Goal: Check status: Check status

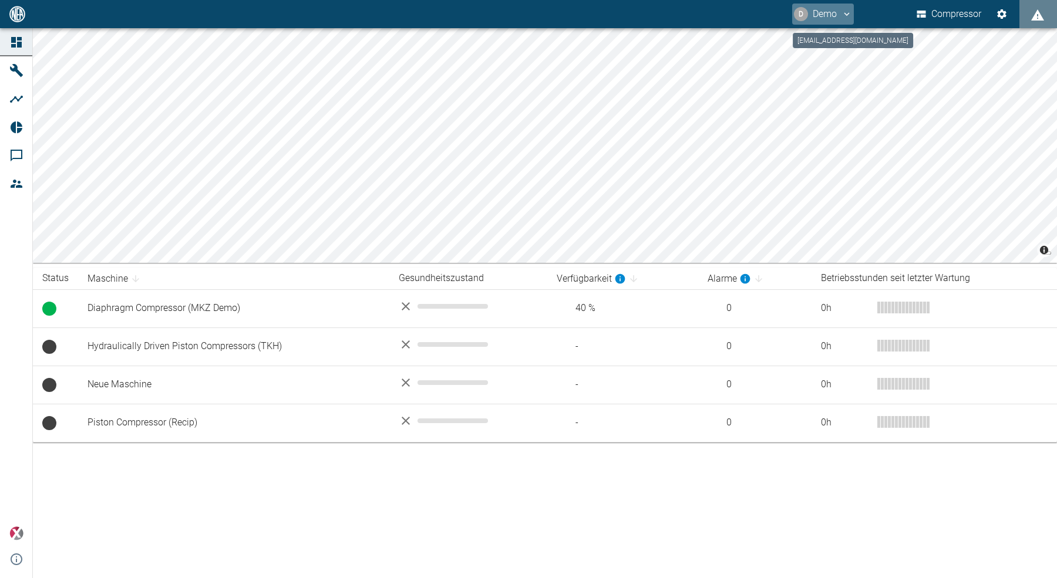
click at [833, 14] on button "D Demo" at bounding box center [823, 14] width 62 height 21
click at [830, 44] on span "Ausloggen" at bounding box center [822, 47] width 44 height 14
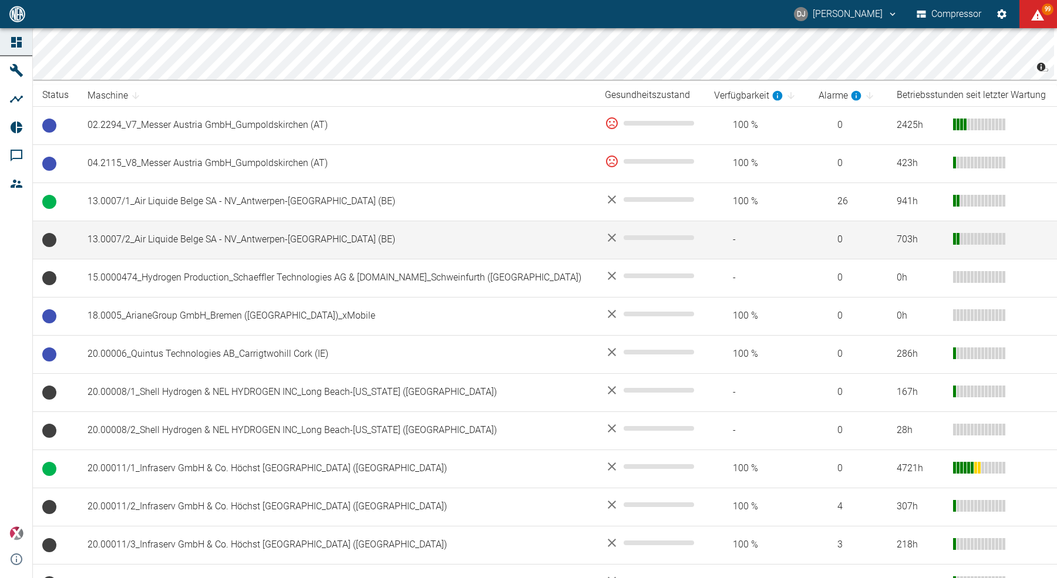
scroll to position [194, 0]
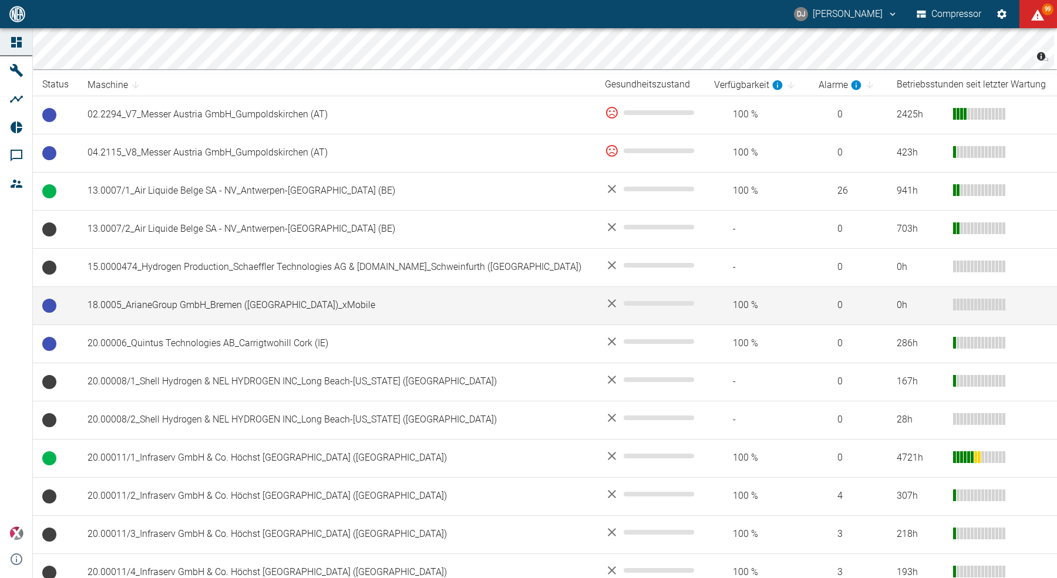
click at [238, 306] on td "18.0005_ArianeGroup GmbH_Bremen (DE)_xMobile" at bounding box center [336, 305] width 517 height 38
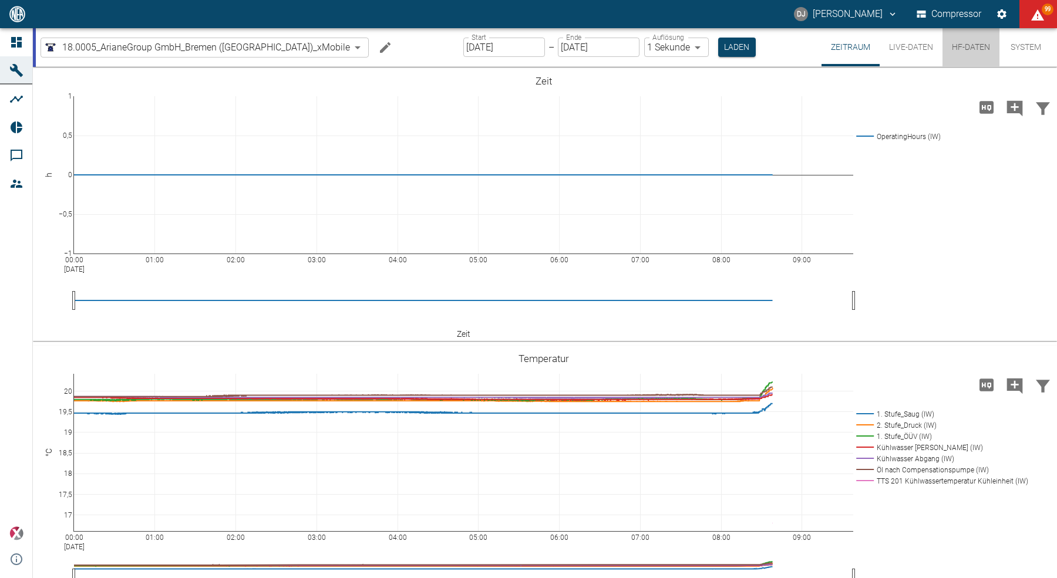
click at [975, 48] on button "HF-Daten" at bounding box center [970, 47] width 57 height 38
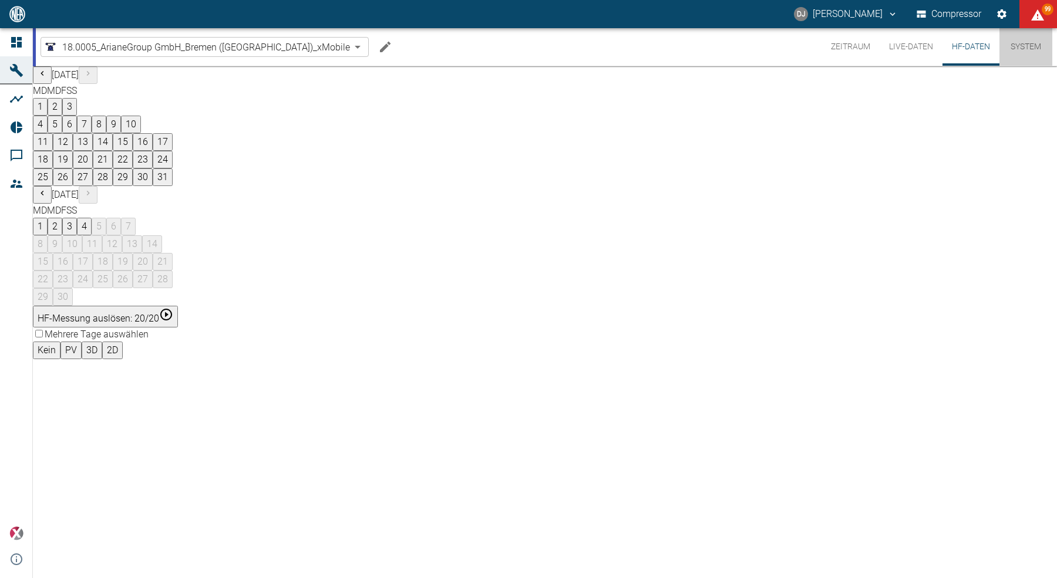
click at [1021, 45] on button "System" at bounding box center [1025, 47] width 53 height 38
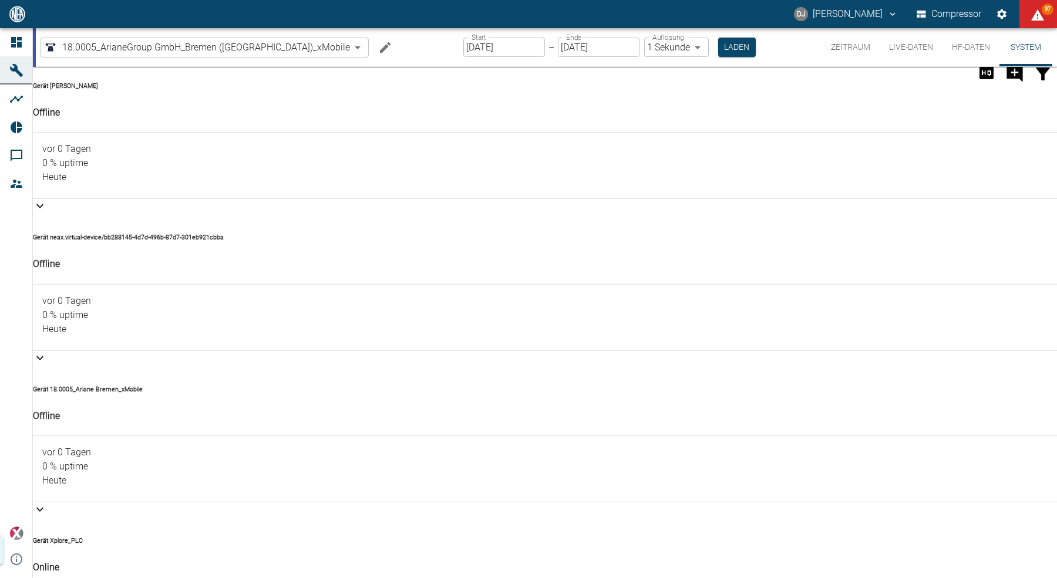
click at [851, 48] on button "Zeitraum" at bounding box center [850, 47] width 58 height 38
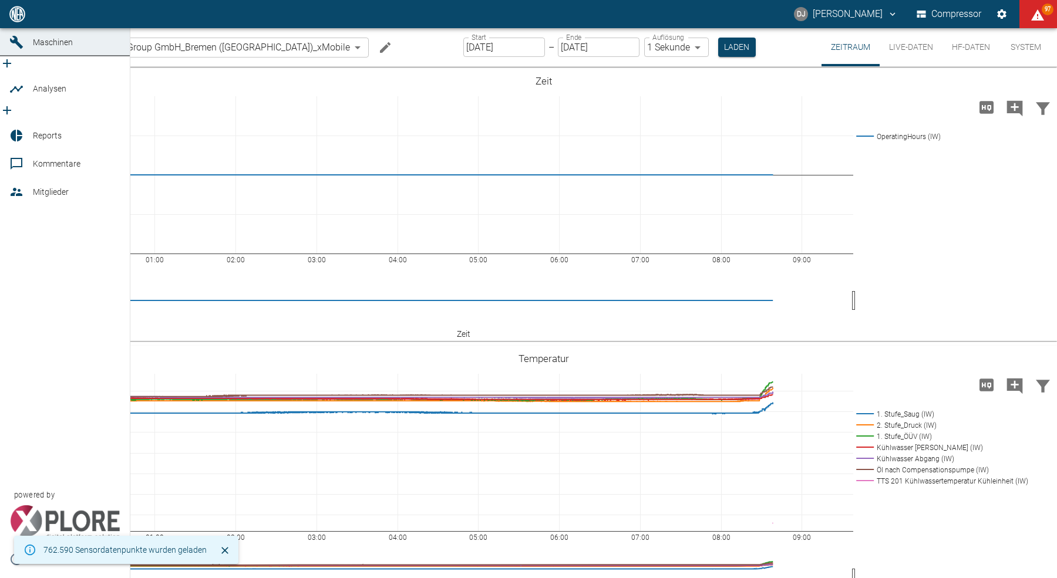
click at [7, 28] on link "Dashboard" at bounding box center [65, 14] width 130 height 28
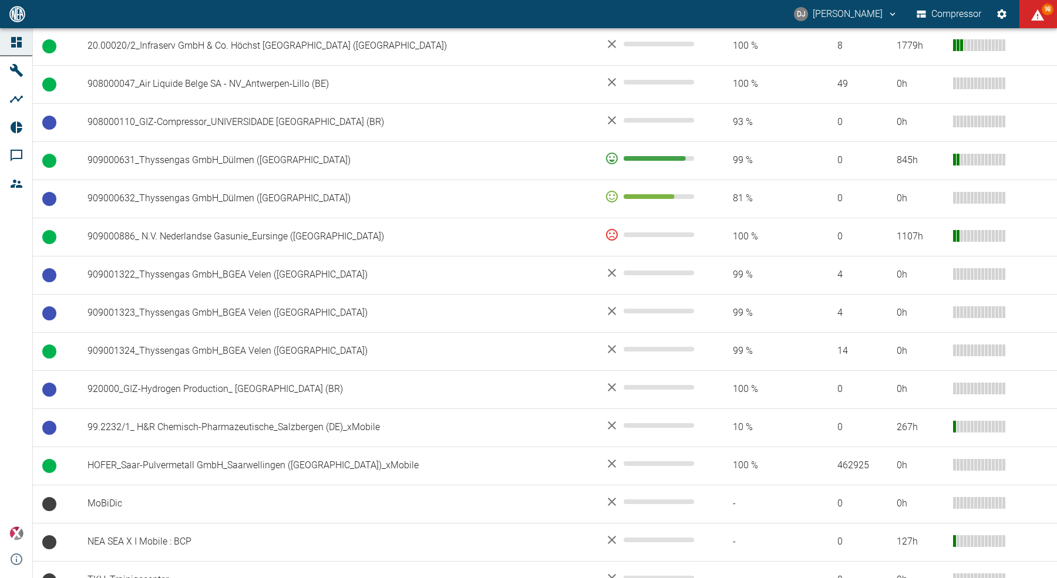
scroll to position [811, 0]
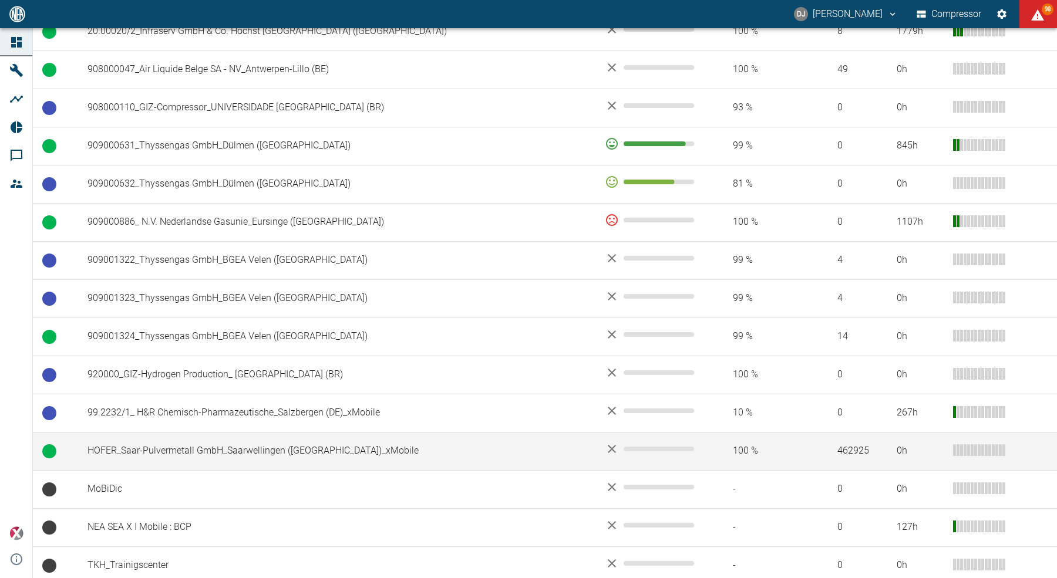
click at [184, 450] on td "HOFER_Saar-Pulvermetall GmbH_Saarwellingen ([GEOGRAPHIC_DATA])_xMobile" at bounding box center [336, 451] width 517 height 38
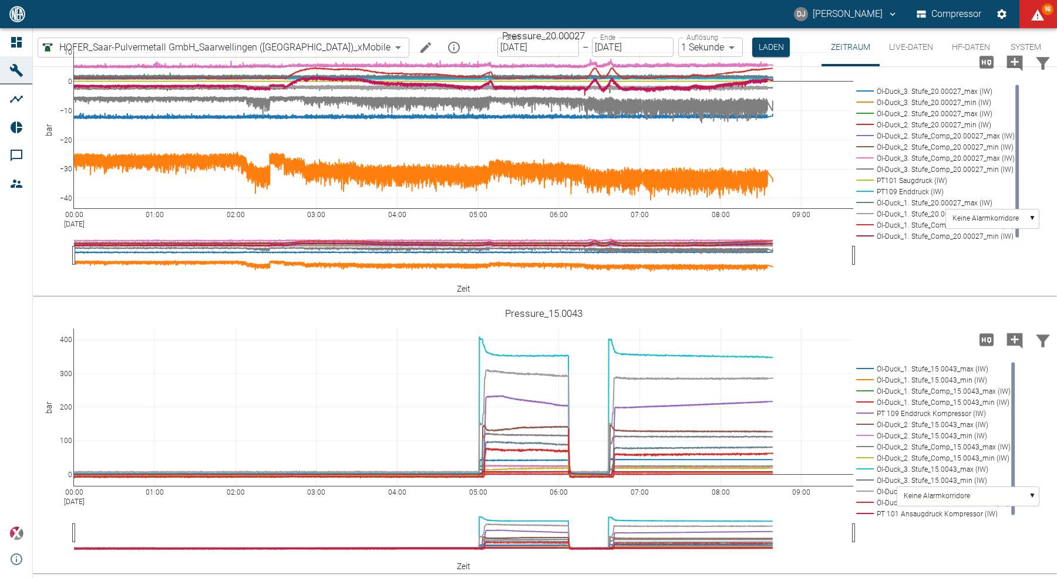
scroll to position [1154, 0]
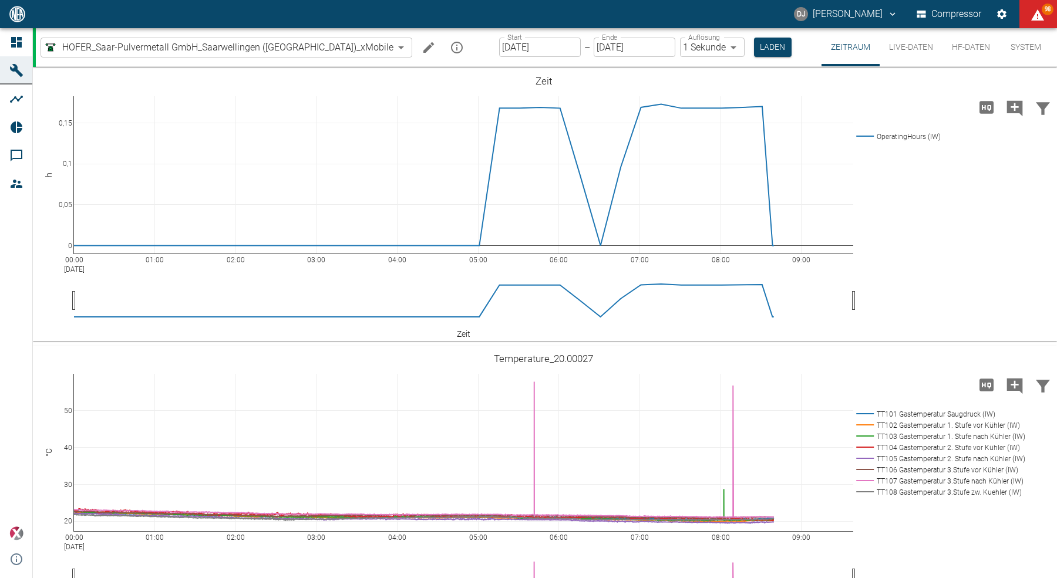
scroll to position [1154, 0]
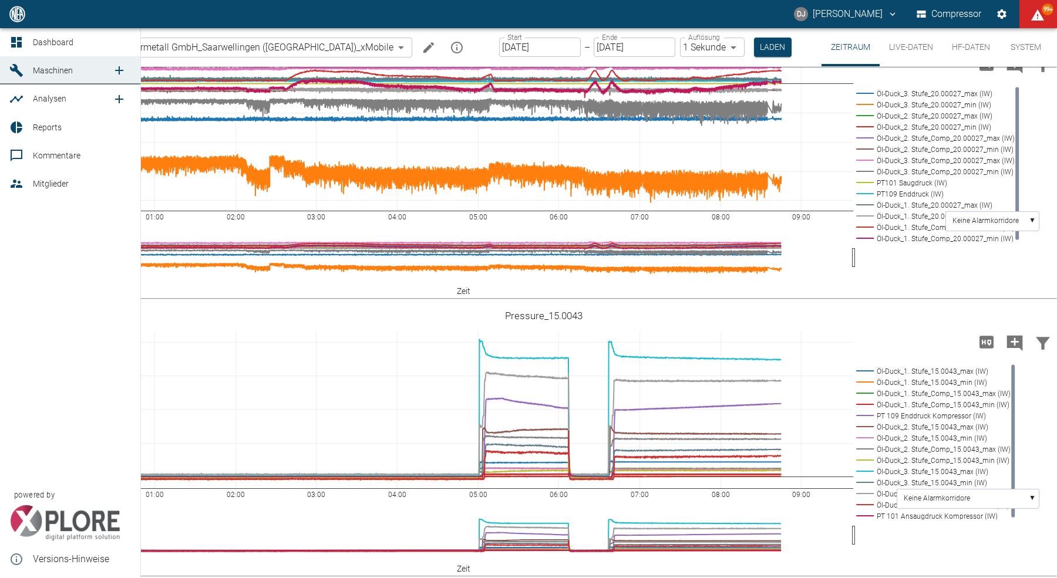
click at [15, 40] on icon at bounding box center [16, 42] width 11 height 11
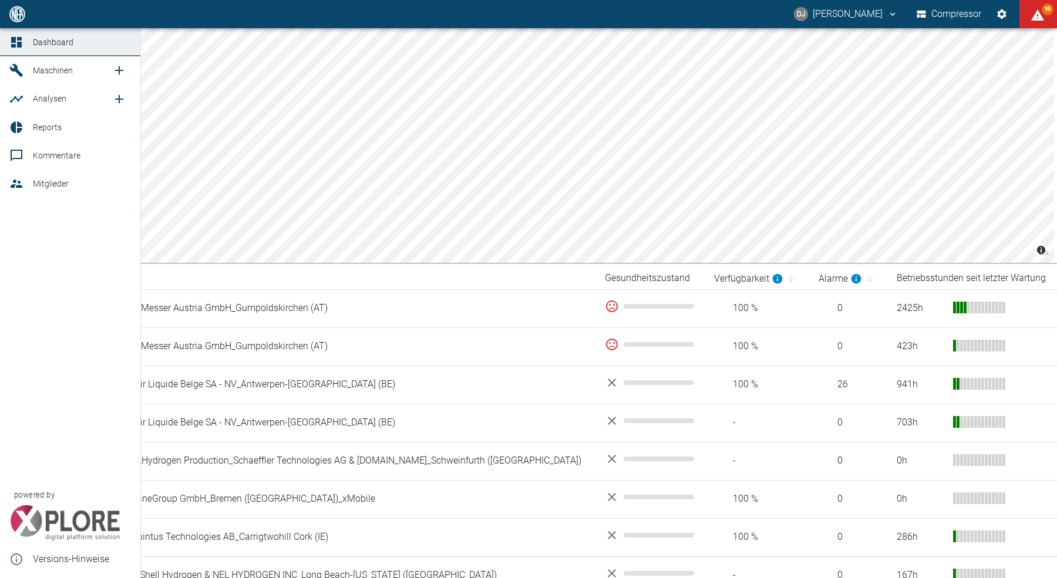
click at [12, 41] on icon at bounding box center [16, 42] width 11 height 11
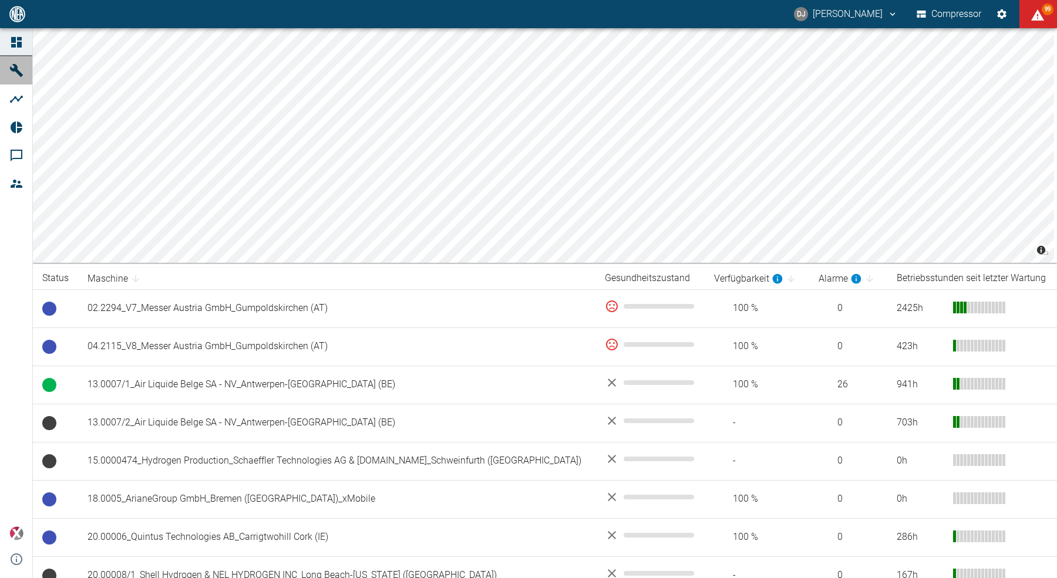
click at [13, 65] on icon at bounding box center [16, 70] width 13 height 13
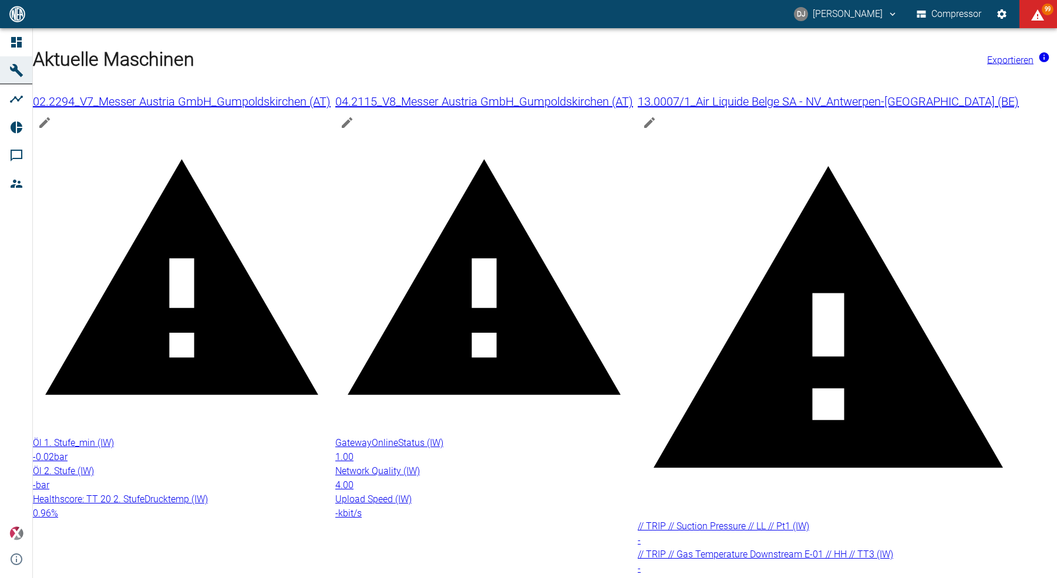
click at [16, 102] on icon at bounding box center [16, 99] width 14 height 14
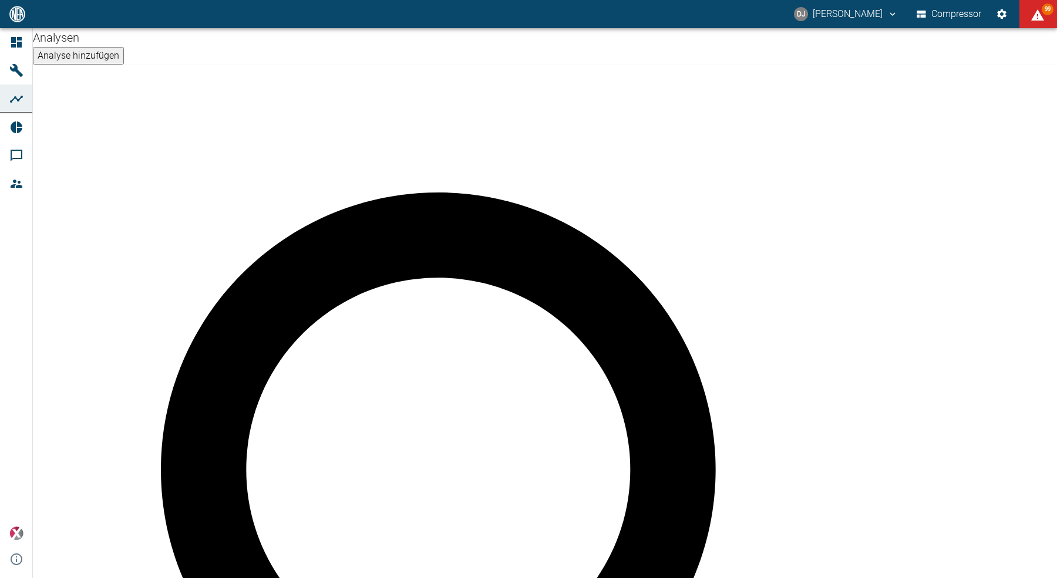
click at [18, 46] on icon at bounding box center [16, 42] width 11 height 11
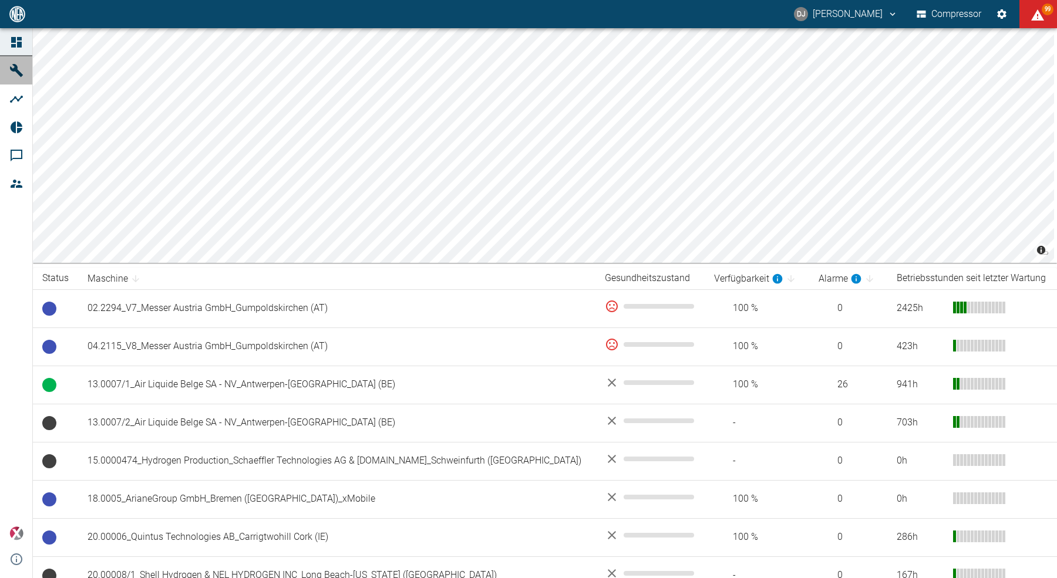
click at [12, 73] on icon at bounding box center [16, 70] width 14 height 14
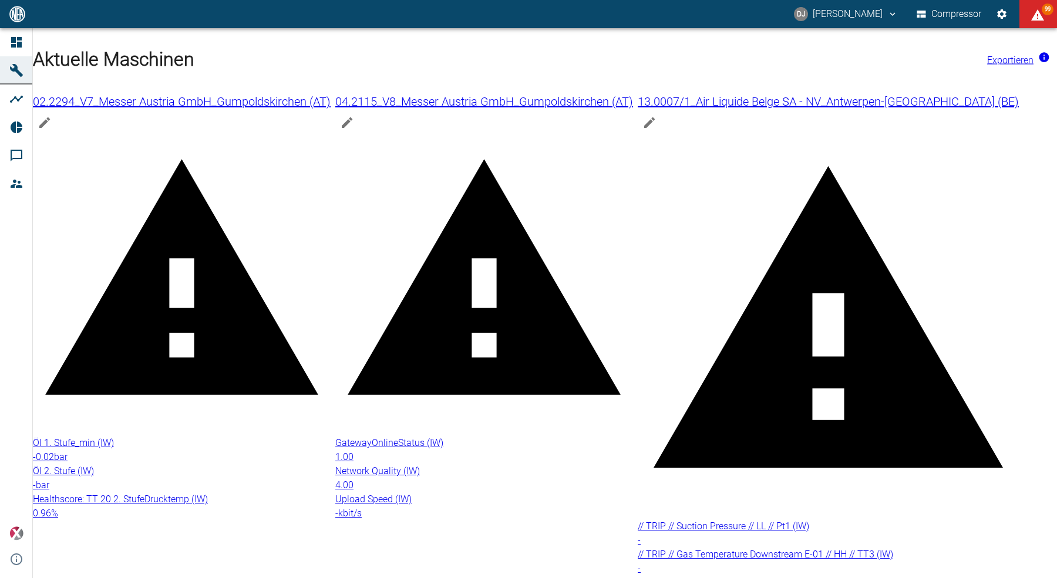
click at [16, 95] on icon at bounding box center [16, 99] width 14 height 14
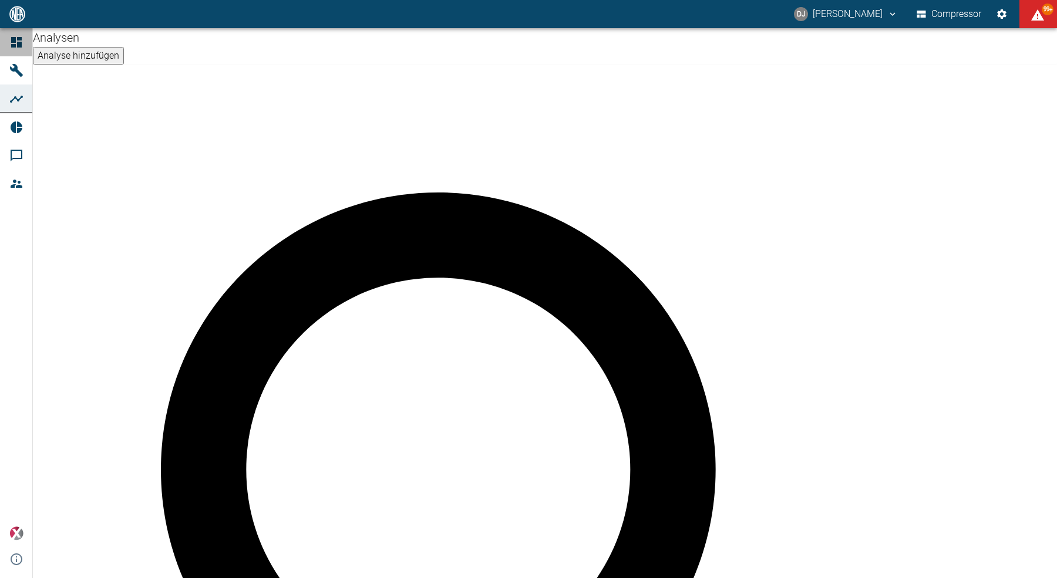
click at [19, 43] on icon at bounding box center [16, 42] width 11 height 11
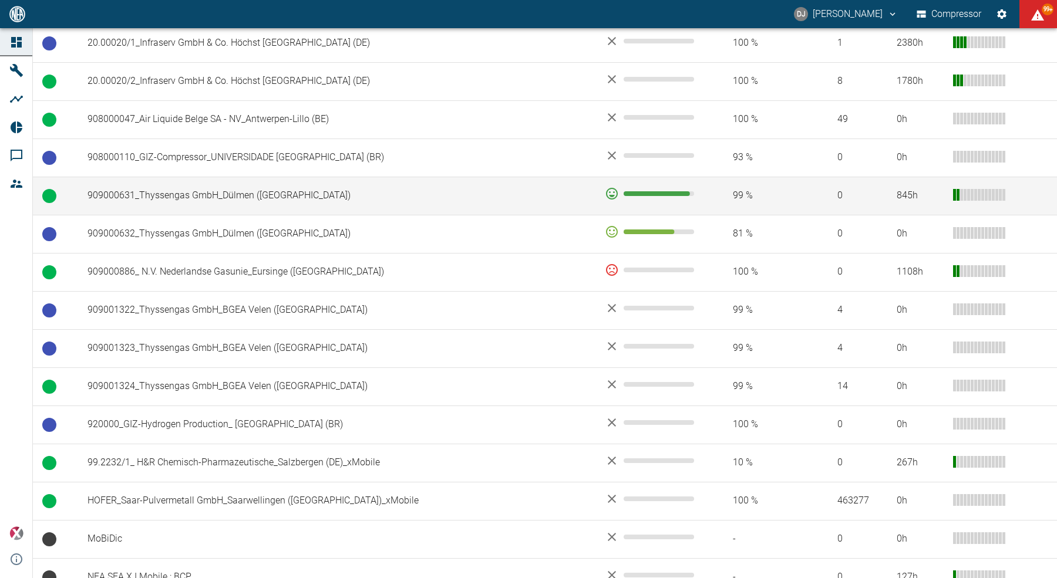
scroll to position [811, 0]
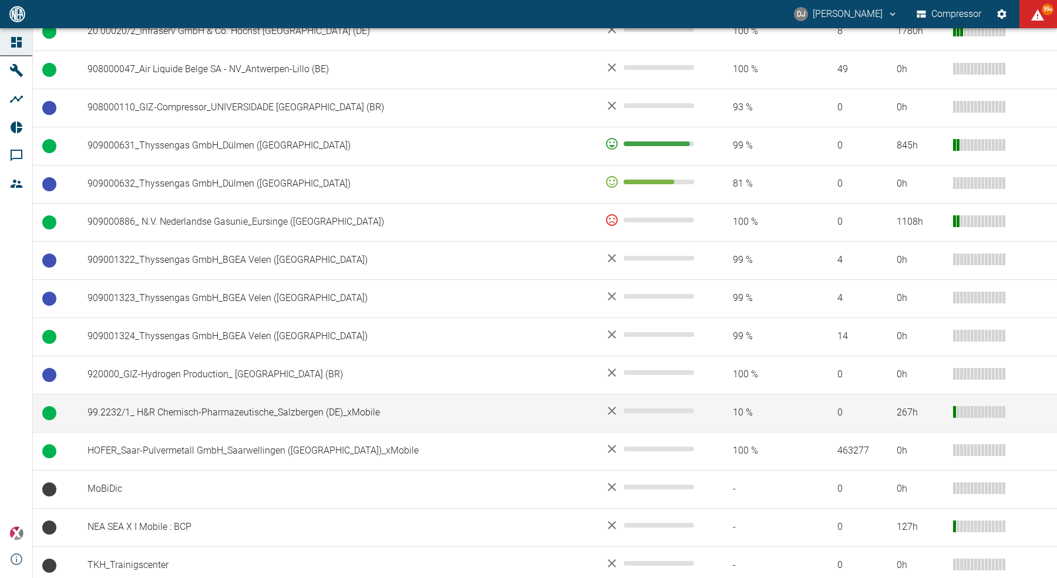
click at [203, 410] on td "99.2232/1_ H&R Chemisch-Pharmazeutische_Salzbergen (DE)_xMobile" at bounding box center [336, 413] width 517 height 38
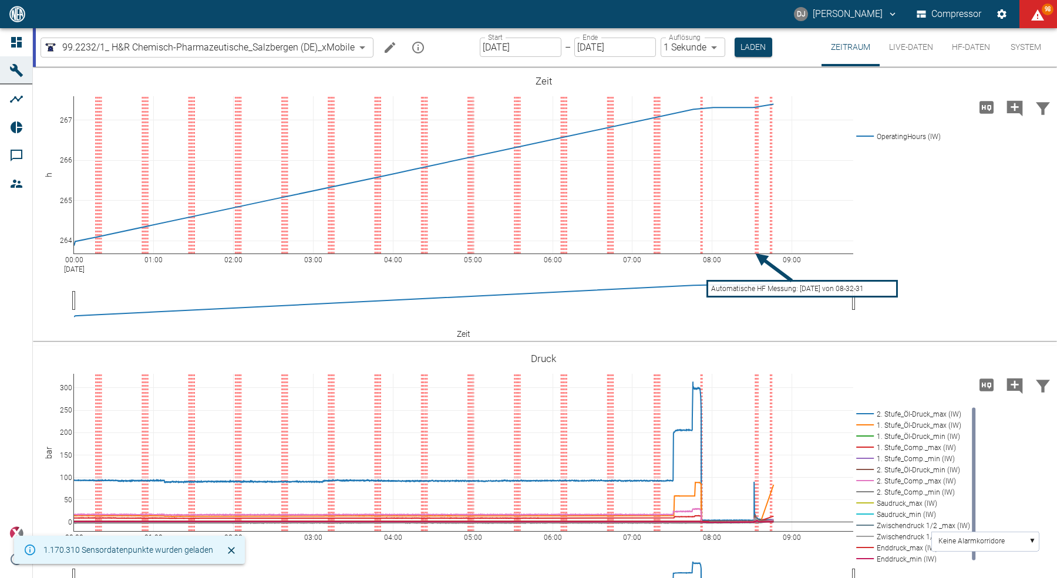
click at [977, 45] on button "HF-Daten" at bounding box center [970, 47] width 57 height 38
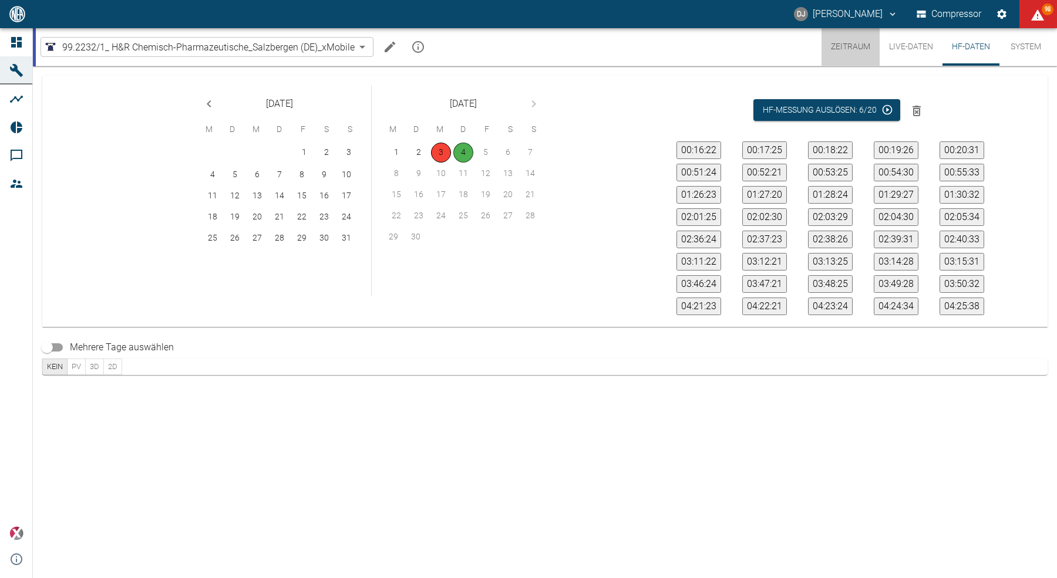
click at [841, 48] on button "Zeitraum" at bounding box center [850, 47] width 58 height 38
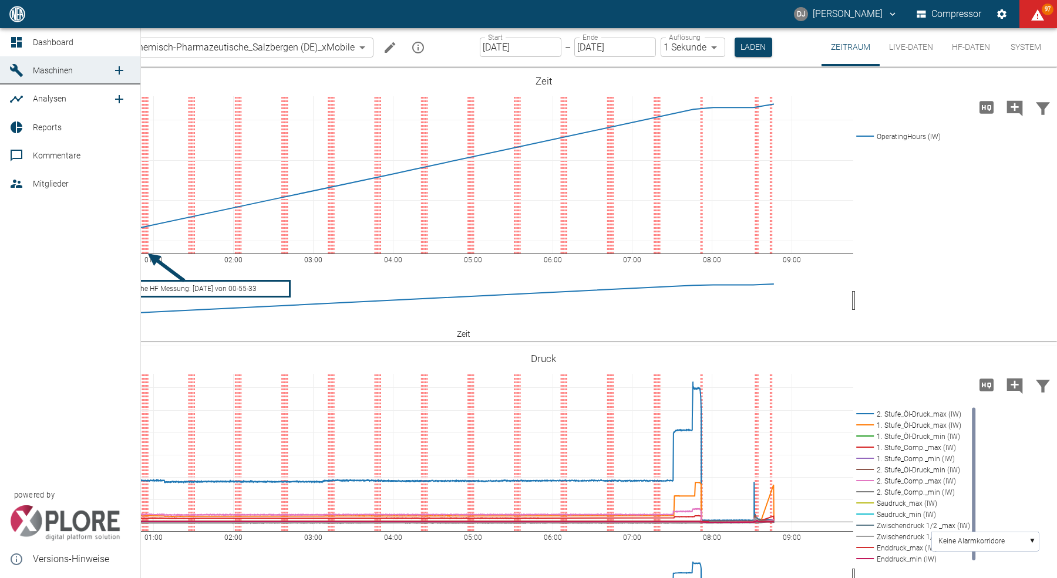
click at [18, 41] on icon at bounding box center [16, 42] width 14 height 14
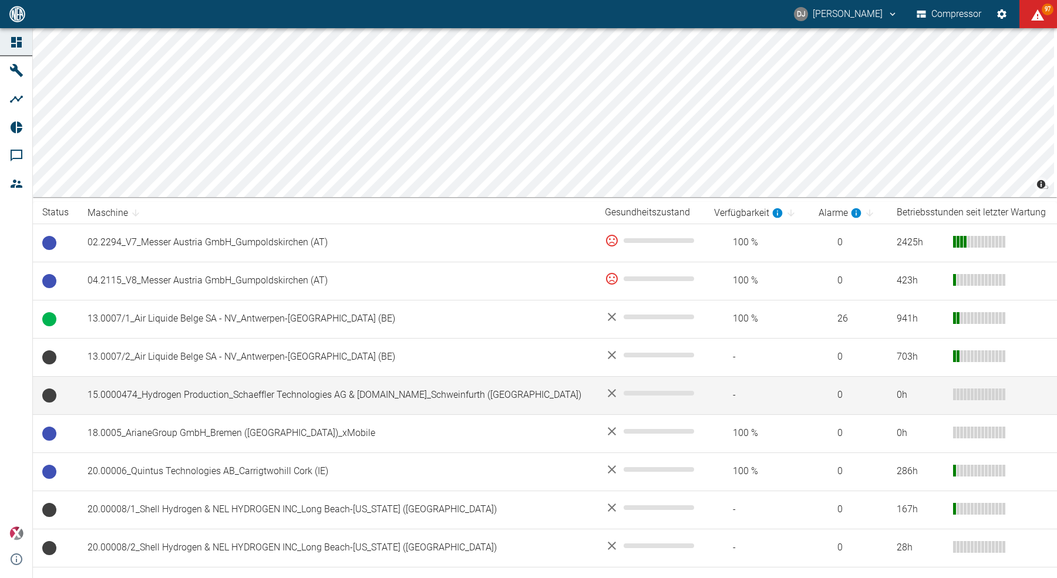
scroll to position [65, 0]
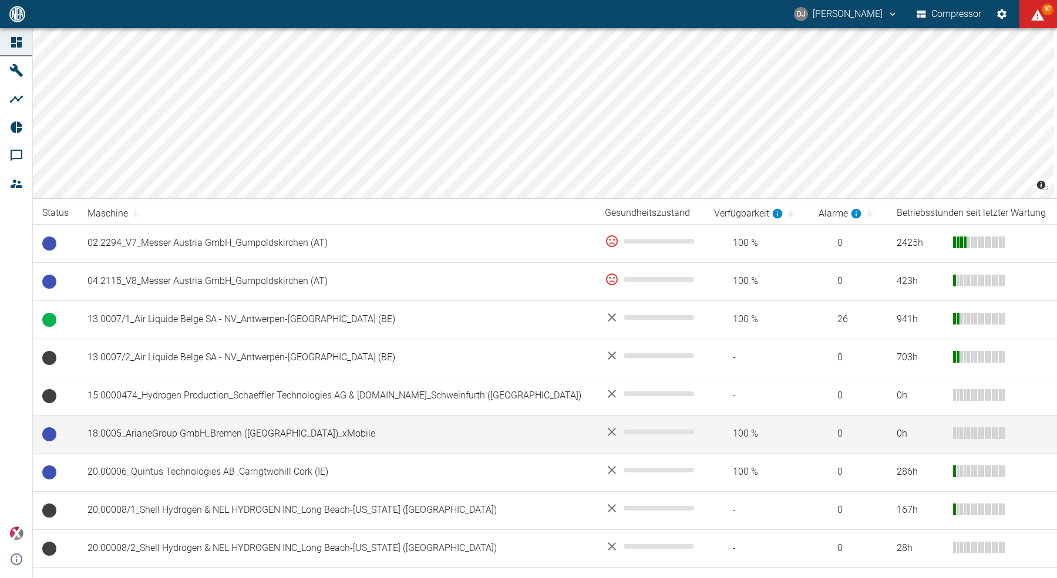
click at [225, 441] on td "18.0005_ArianeGroup GmbH_Bremen ([GEOGRAPHIC_DATA])_xMobile" at bounding box center [336, 434] width 517 height 38
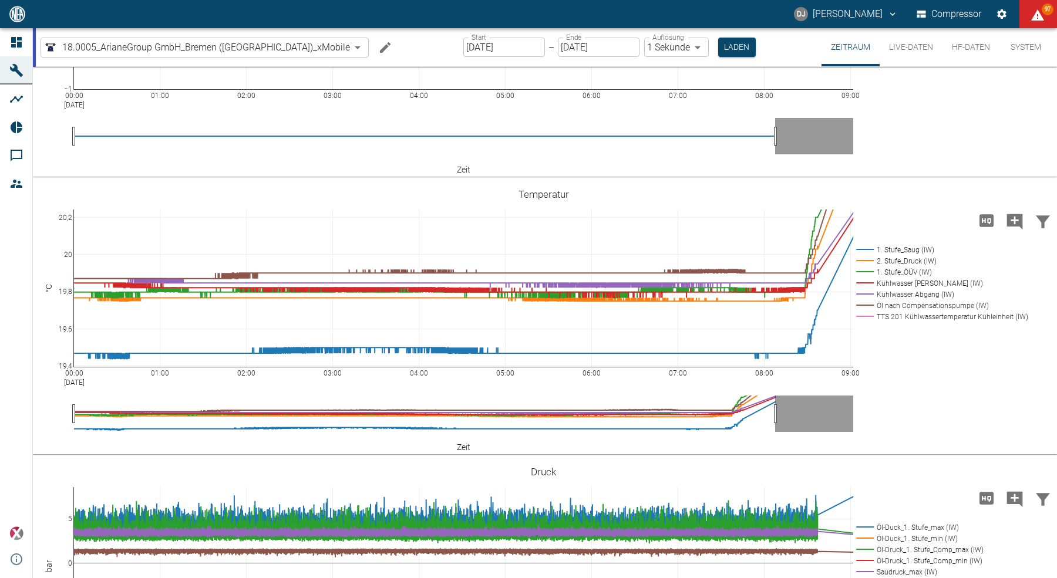
scroll to position [55, 0]
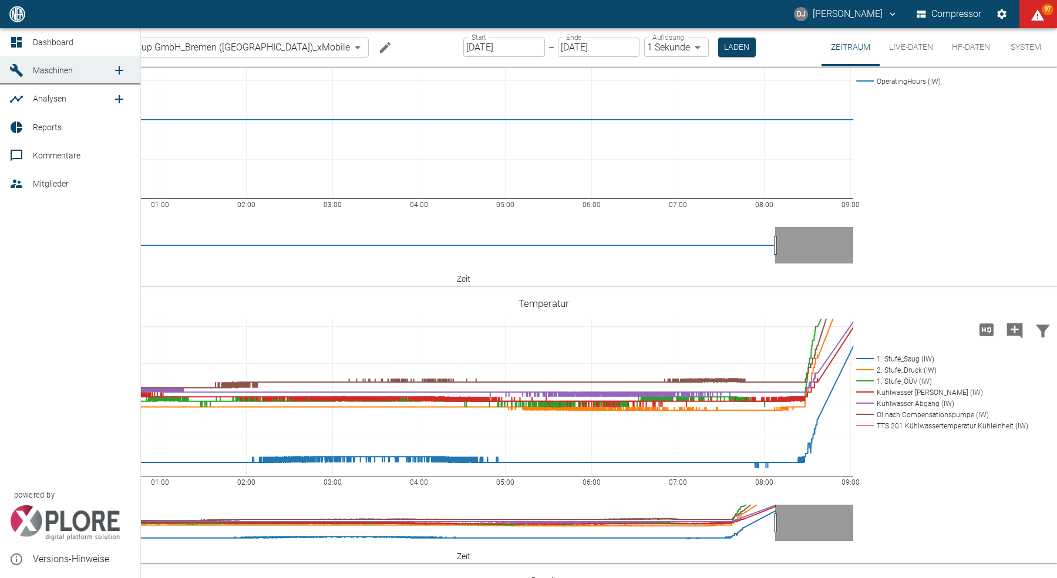
click at [19, 131] on icon at bounding box center [17, 128] width 12 height 12
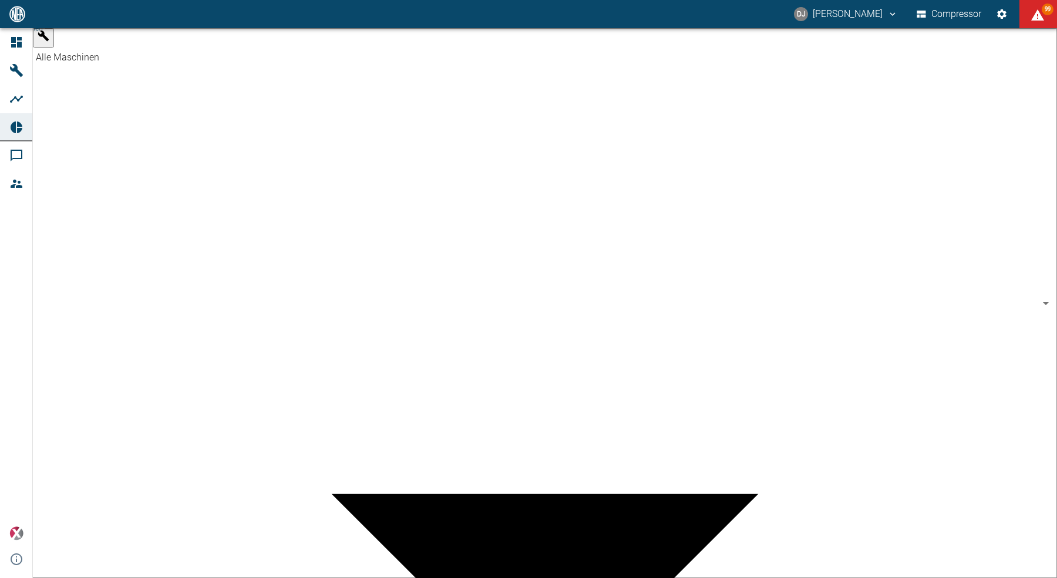
click at [134, 46] on body "DJ [PERSON_NAME] Compressor 99 Dashboard Maschinen Analysen Reports Kommentare …" at bounding box center [528, 289] width 1057 height 578
click at [132, 49] on body "DJ [PERSON_NAME] Compressor 99 Dashboard Maschinen Analysen Reports Kommentare …" at bounding box center [528, 289] width 1057 height 578
click at [112, 47] on body "DJ [PERSON_NAME] Compressor 98 Dashboard Maschinen Analysen Reports Kommentare …" at bounding box center [528, 289] width 1057 height 578
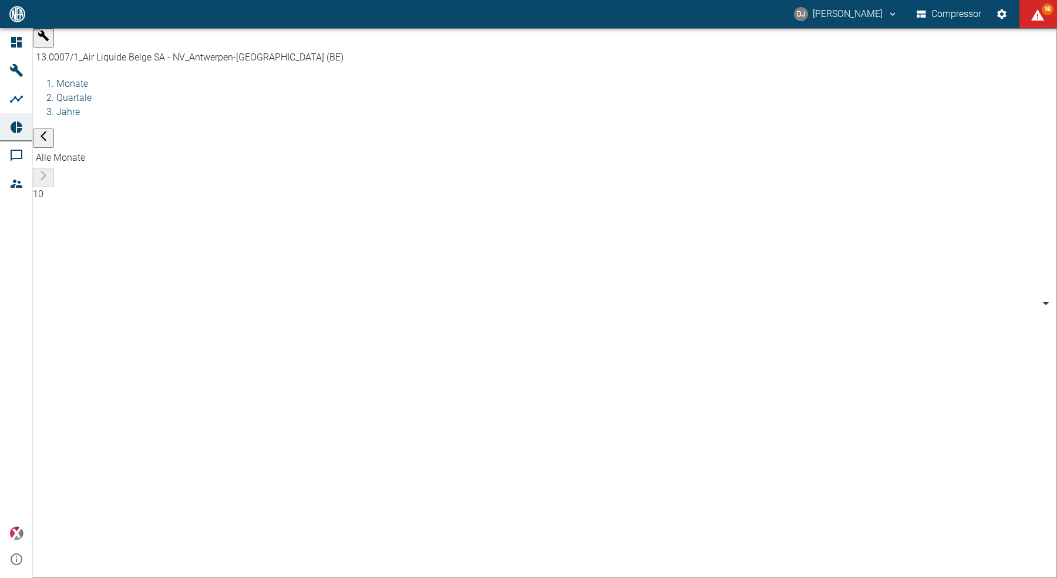
click at [135, 46] on body "DJ [PERSON_NAME] Compressor 98 Dashboard Maschinen Analysen Reports Kommentare …" at bounding box center [528, 289] width 1057 height 578
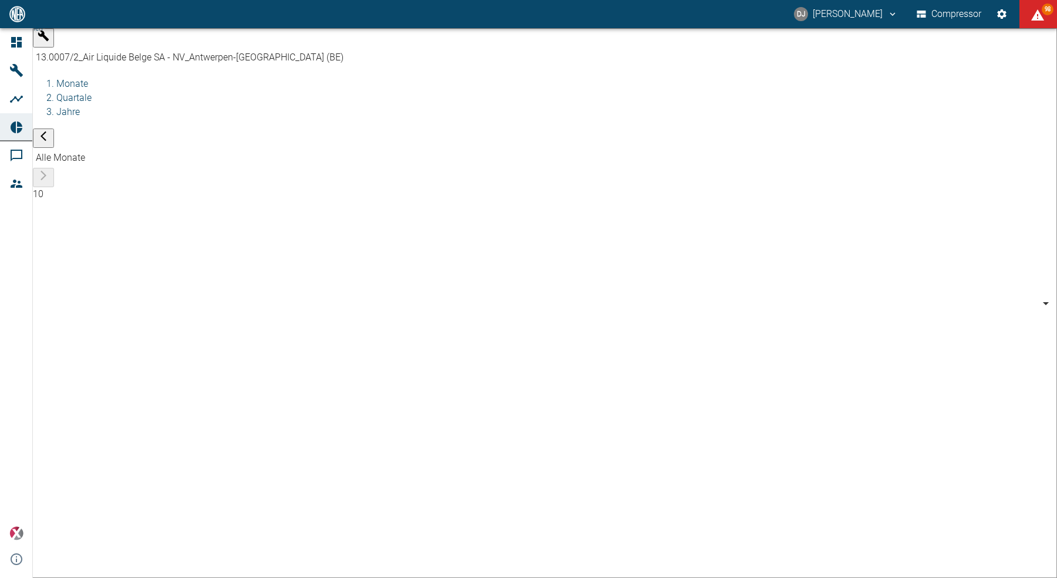
click at [106, 46] on body "DJ [PERSON_NAME] Compressor 98 Dashboard Maschinen Analysen Reports Kommentare …" at bounding box center [528, 289] width 1057 height 578
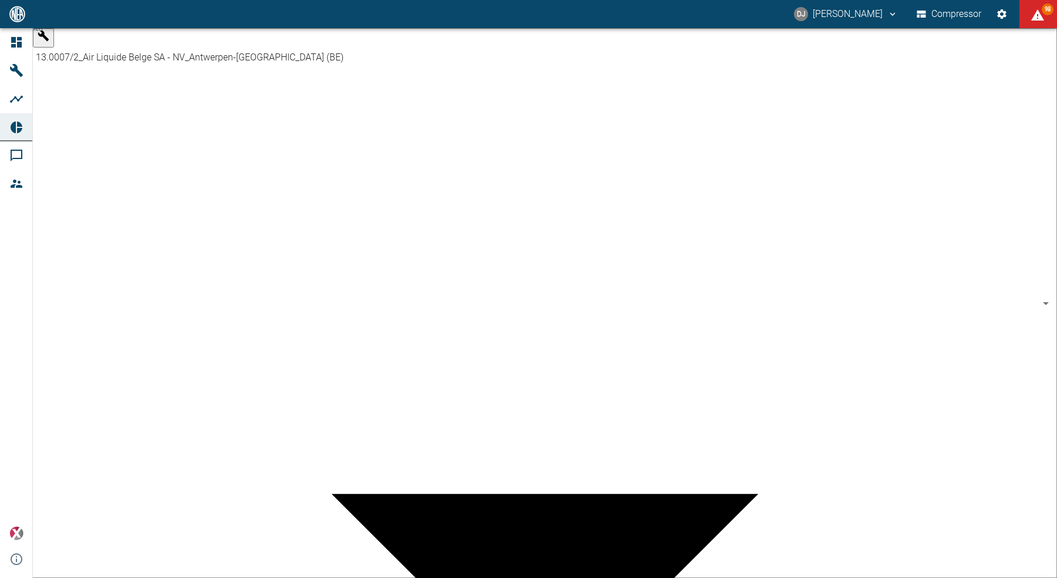
scroll to position [63, 0]
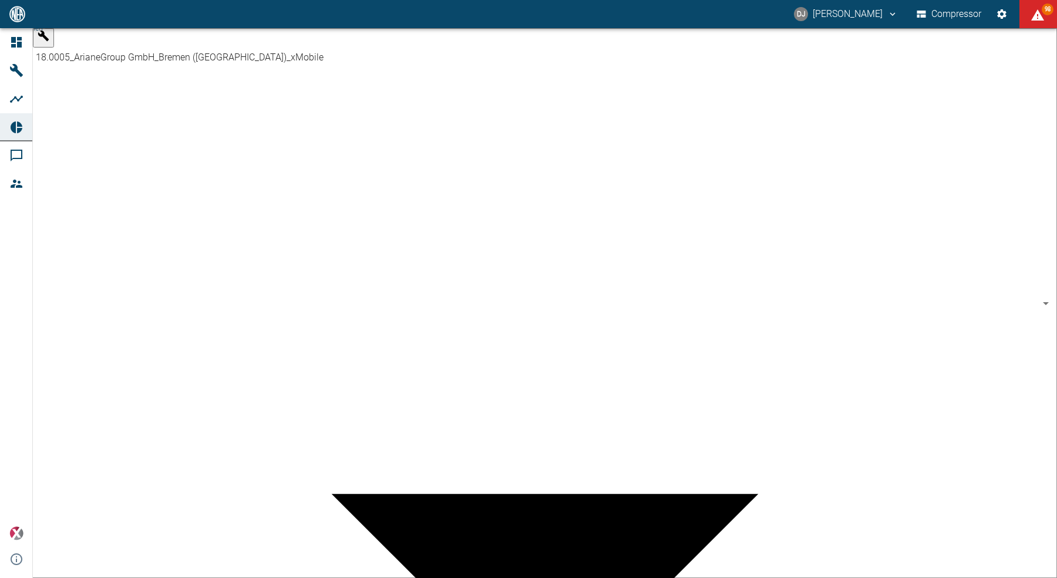
click at [117, 48] on body "DJ [PERSON_NAME] Compressor 98 Dashboard Maschinen Analysen Reports Kommentare …" at bounding box center [528, 289] width 1057 height 578
type input "53812aab-fb54-4a57-a574-01c3305aa274"
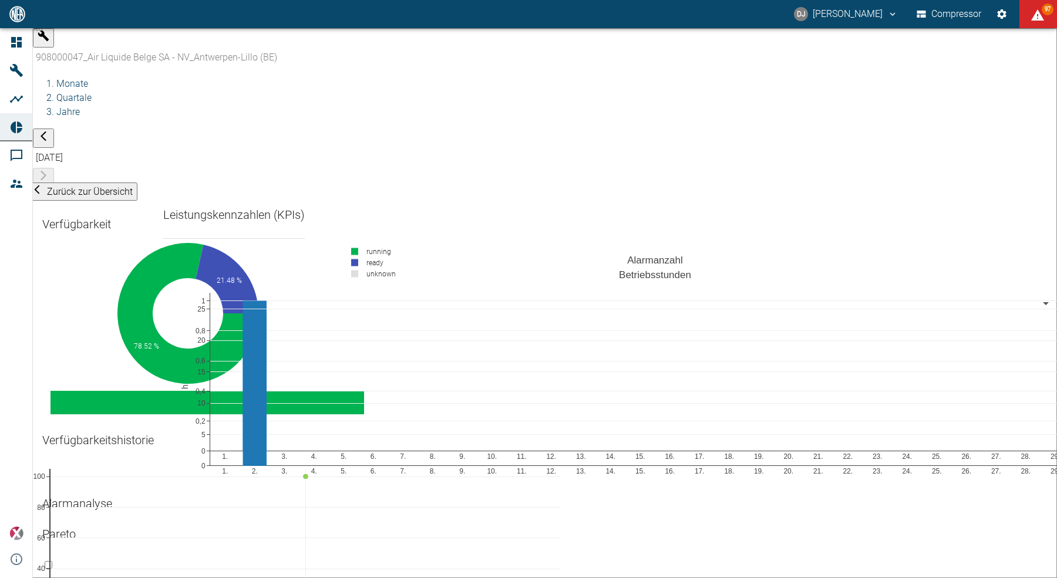
click at [163, 421] on div "Verfügbarkeitshistorie 1 2 3 0 20 40 60 80 100" at bounding box center [98, 447] width 130 height 52
click at [367, 43] on body "DJ [PERSON_NAME] Compressor 98 Dashboard Maschinen Analysen Reports Kommentare …" at bounding box center [528, 289] width 1057 height 578
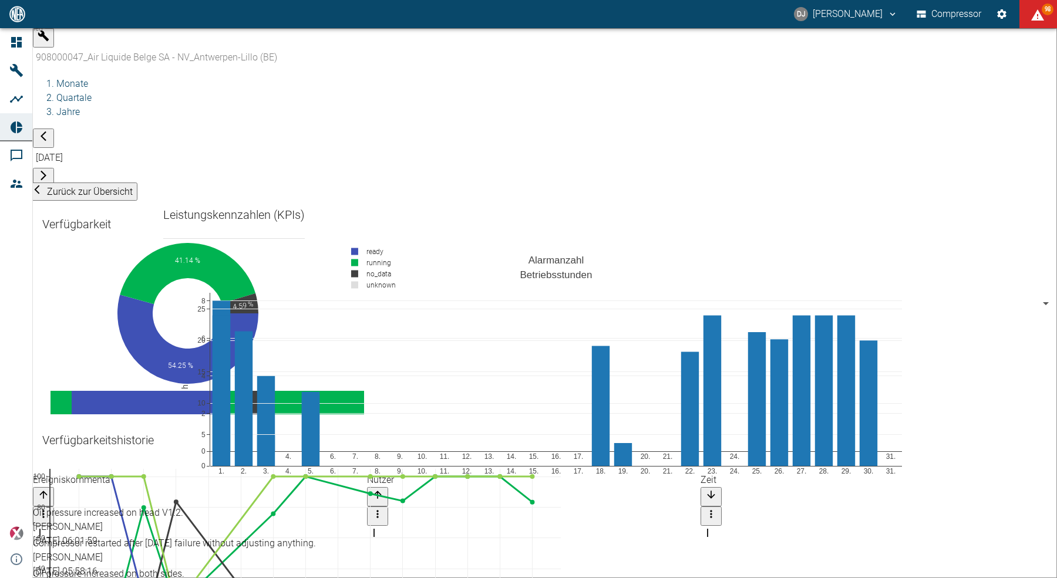
click at [163, 421] on div "Verfügbarkeitshistorie 16 17 18 19 20 21 22 23 24 25 26 27 28 29 30 0 20 40 60 …" at bounding box center [98, 447] width 130 height 52
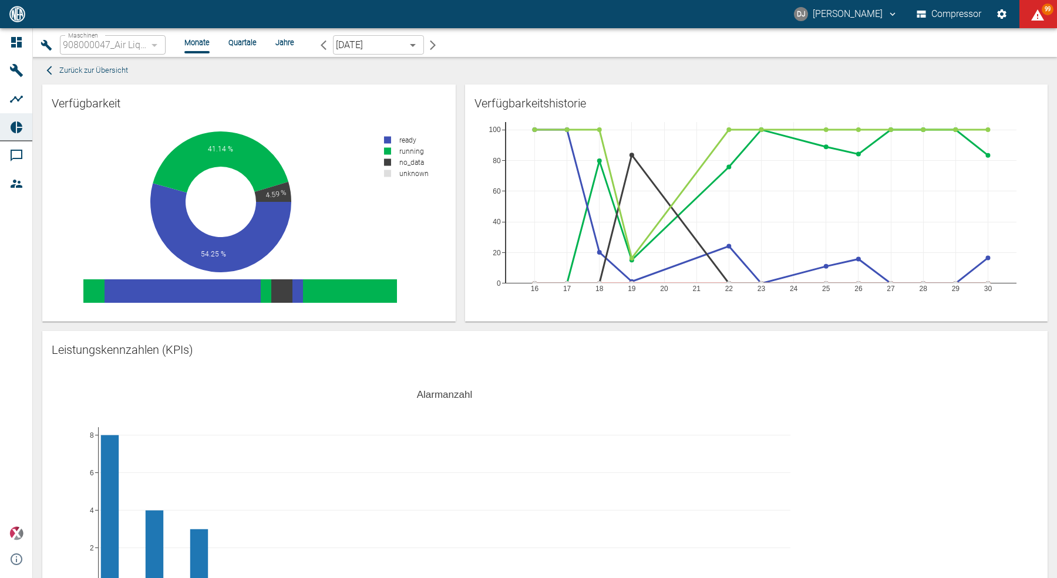
scroll to position [1217, 0]
